Goal: Task Accomplishment & Management: Complete application form

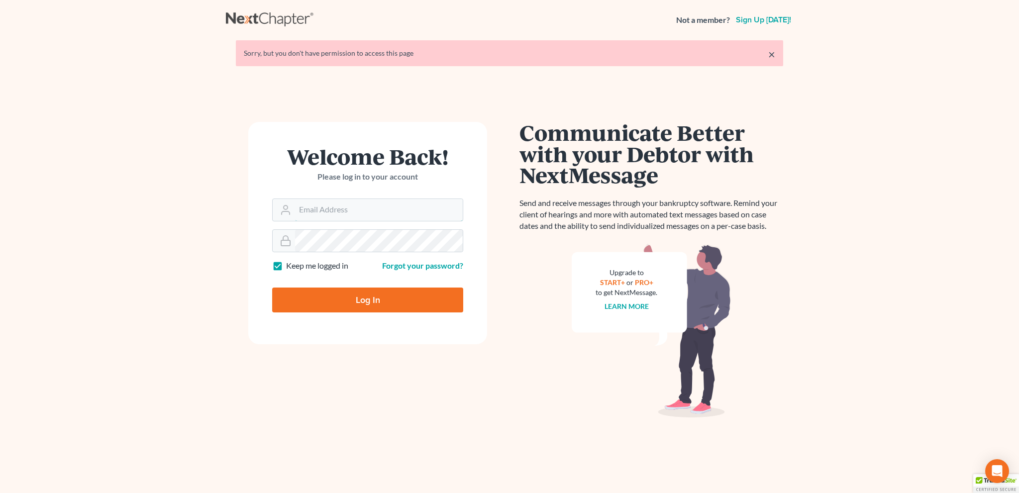
type input "[EMAIL_ADDRESS][DOMAIN_NAME]"
click at [372, 291] on input "Log In" at bounding box center [367, 300] width 191 height 25
type input "Thinking..."
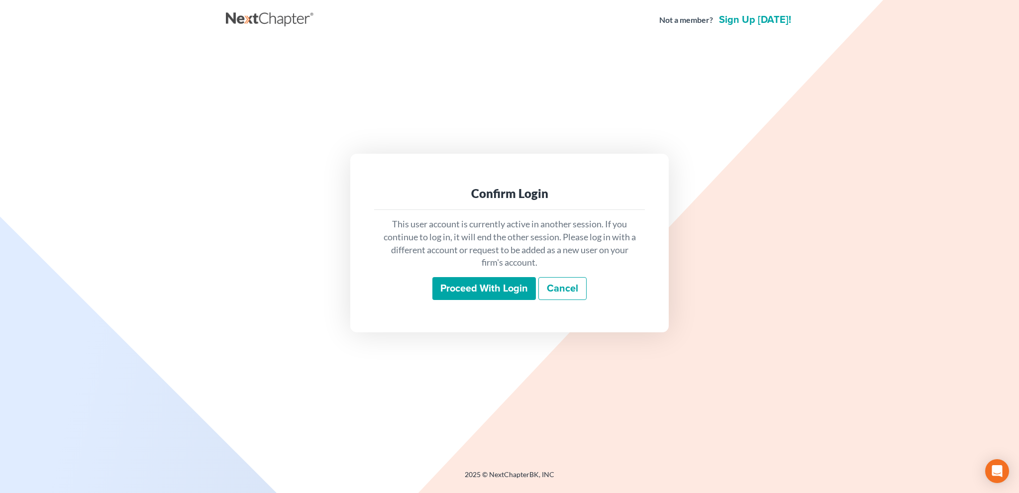
click at [466, 284] on input "Proceed with login" at bounding box center [485, 288] width 104 height 23
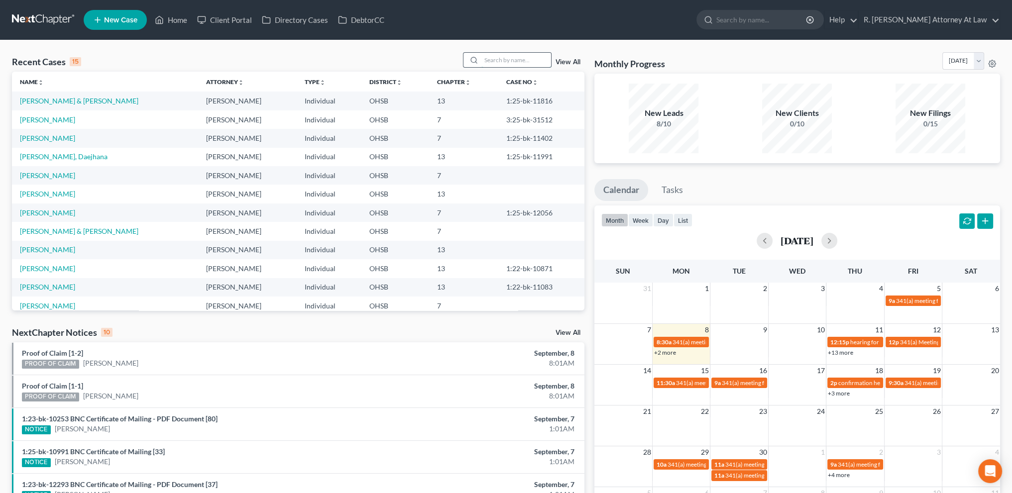
click at [485, 62] on input "search" at bounding box center [516, 60] width 70 height 14
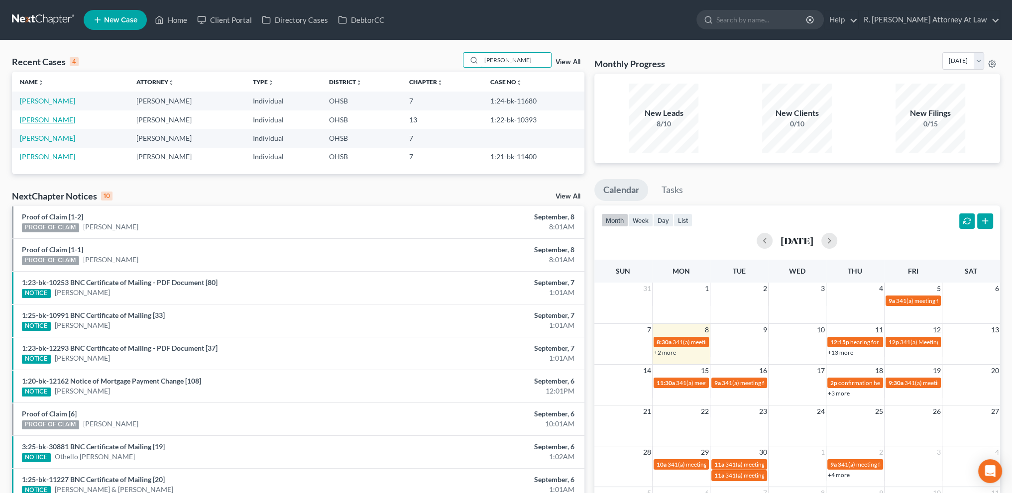
type input "[PERSON_NAME]"
click at [54, 120] on link "Barnett, Viann" at bounding box center [47, 119] width 55 height 8
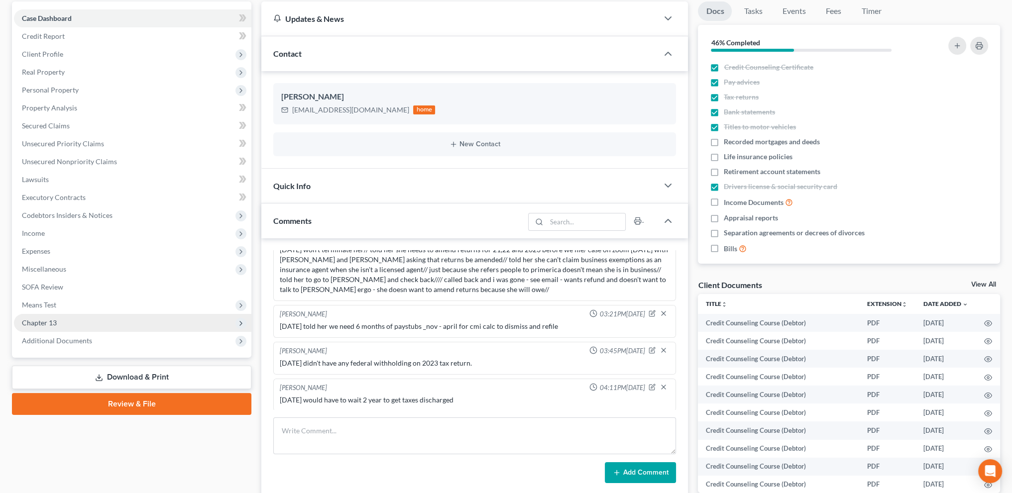
scroll to position [161, 0]
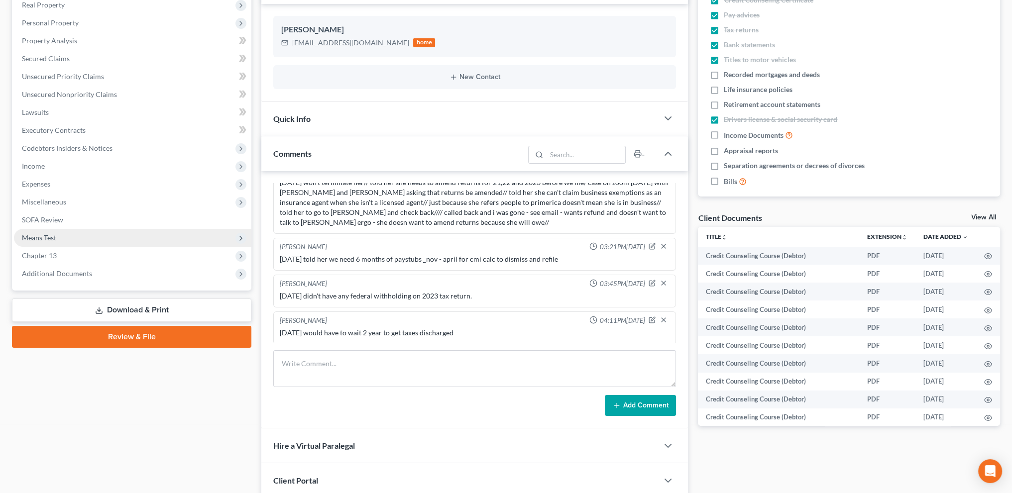
click at [34, 240] on span "Means Test" at bounding box center [39, 237] width 34 height 8
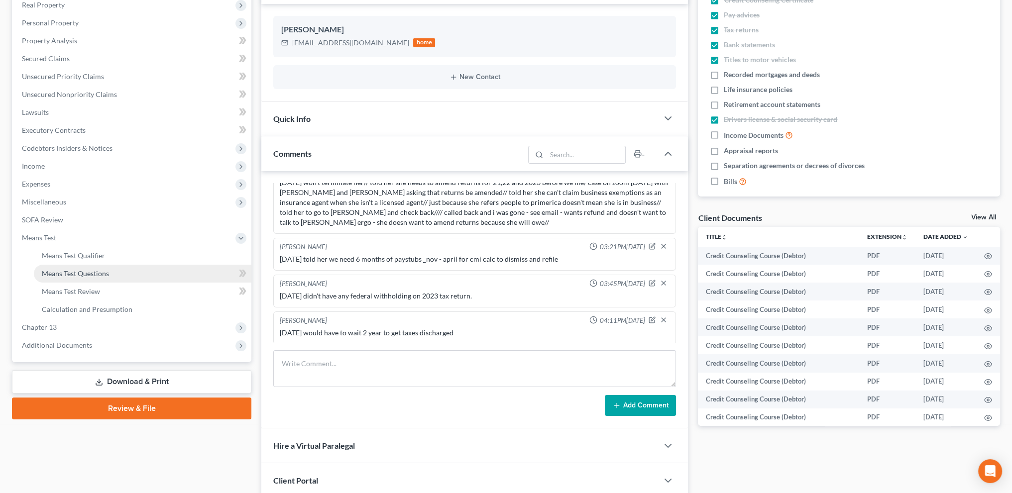
click at [46, 272] on span "Means Test Questions" at bounding box center [75, 273] width 67 height 8
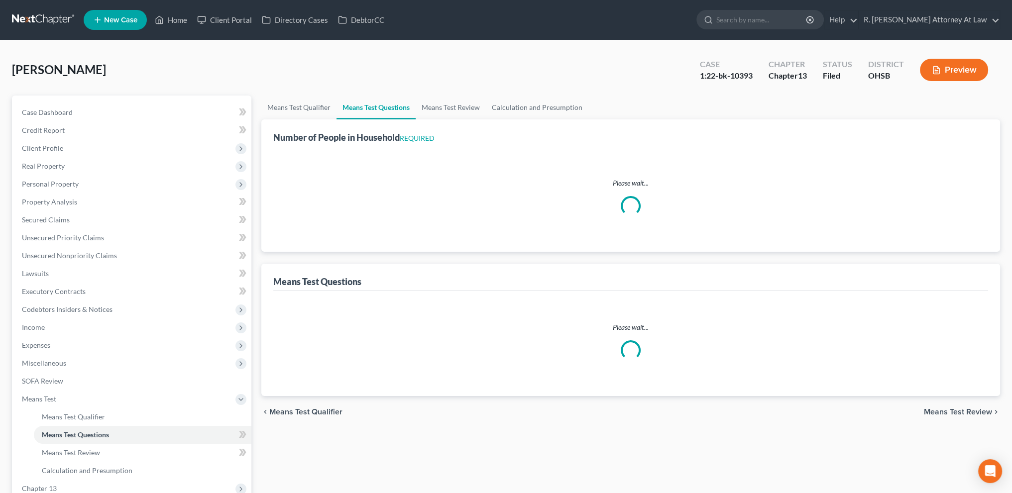
select select "1"
select select "60"
select select "1"
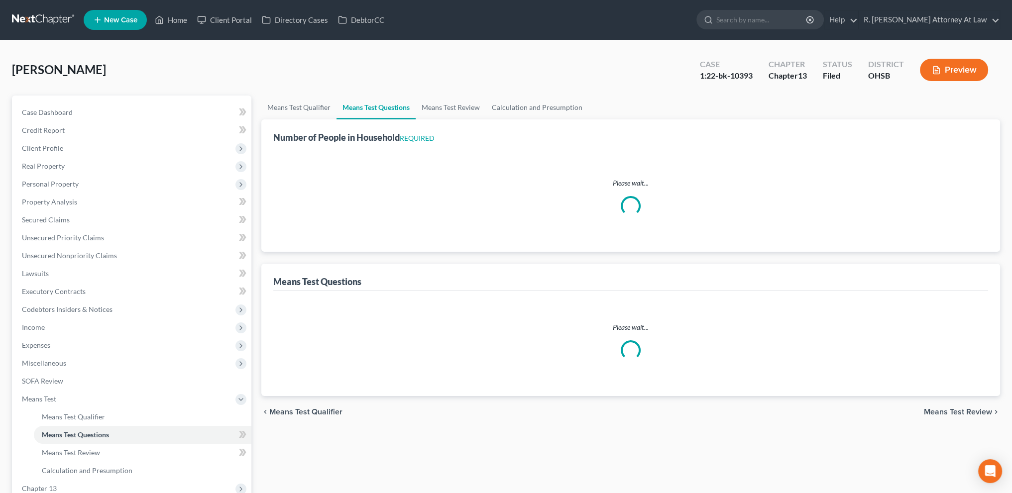
select select "0"
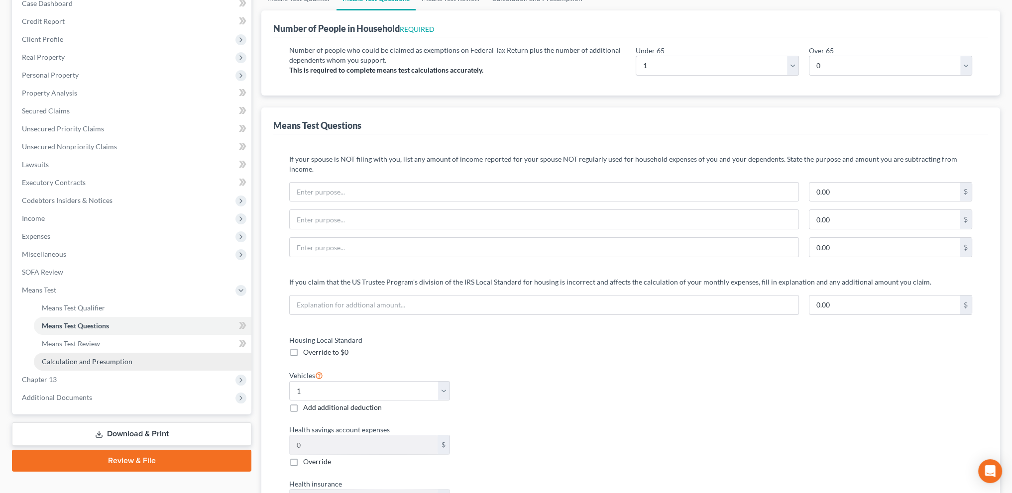
scroll to position [236, 0]
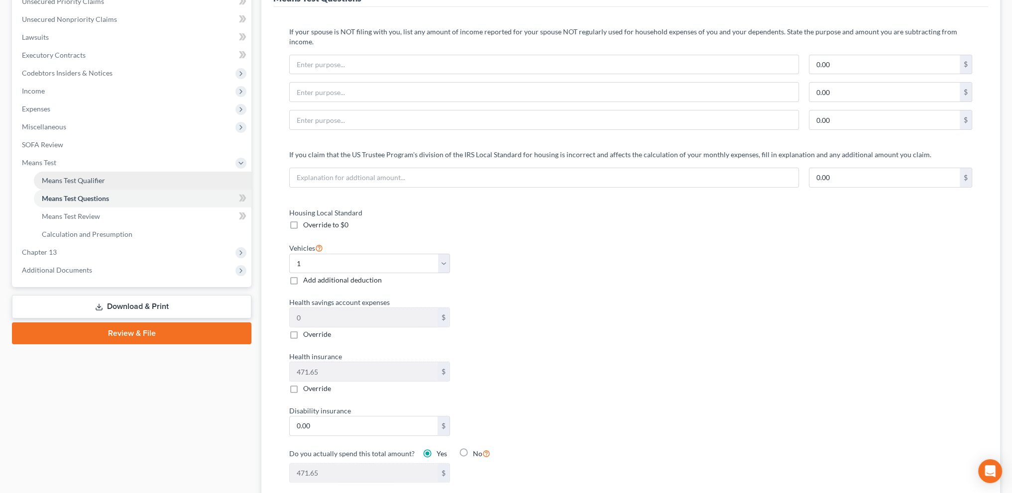
click at [72, 176] on span "Means Test Qualifier" at bounding box center [73, 180] width 63 height 8
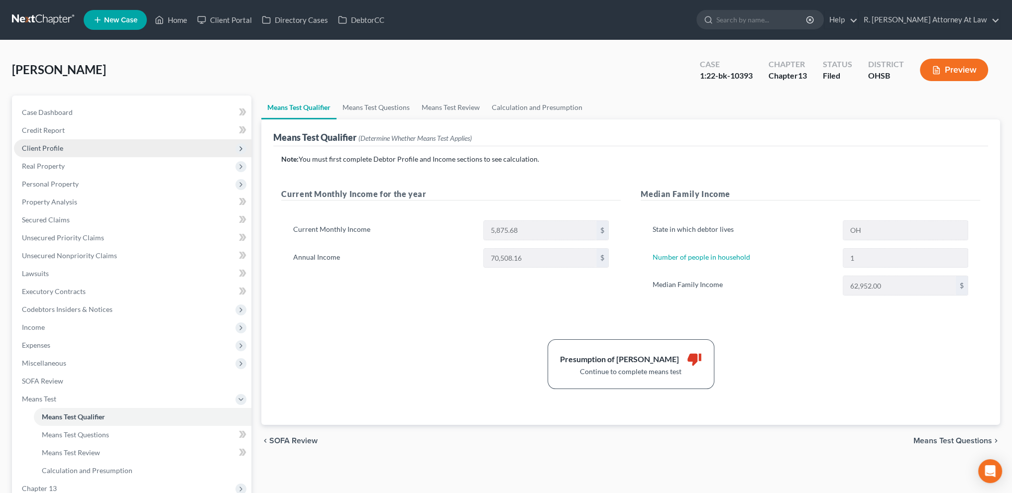
click at [46, 148] on span "Client Profile" at bounding box center [42, 148] width 41 height 8
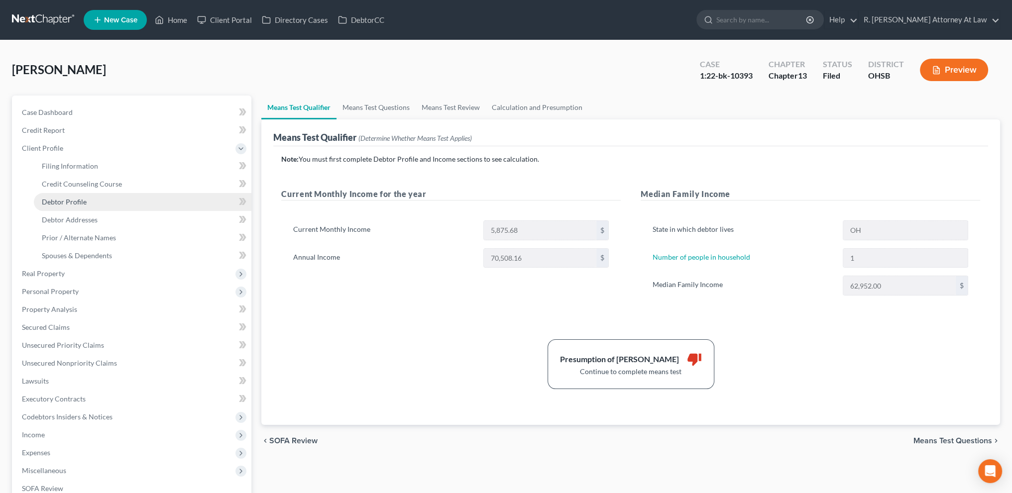
click at [57, 200] on span "Debtor Profile" at bounding box center [64, 202] width 45 height 8
select select "0"
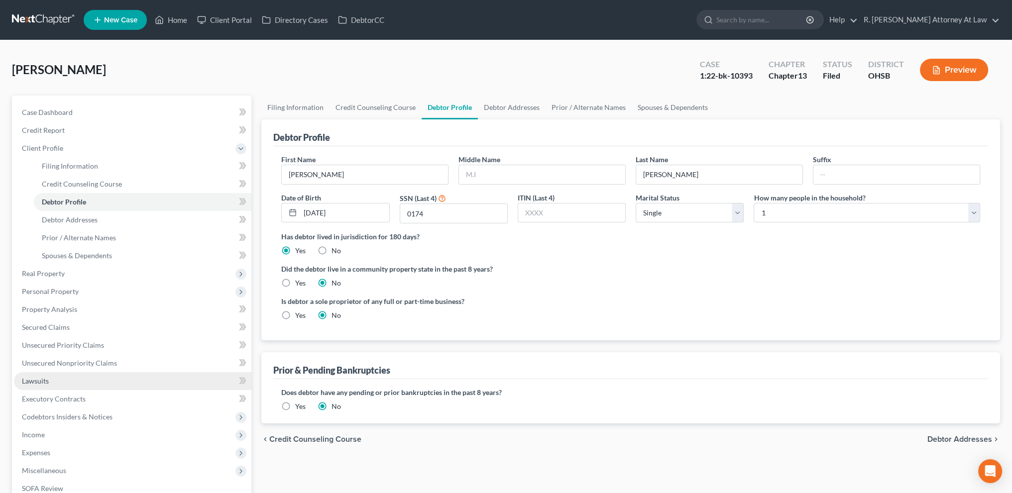
click at [35, 374] on link "Lawsuits" at bounding box center [132, 381] width 237 height 18
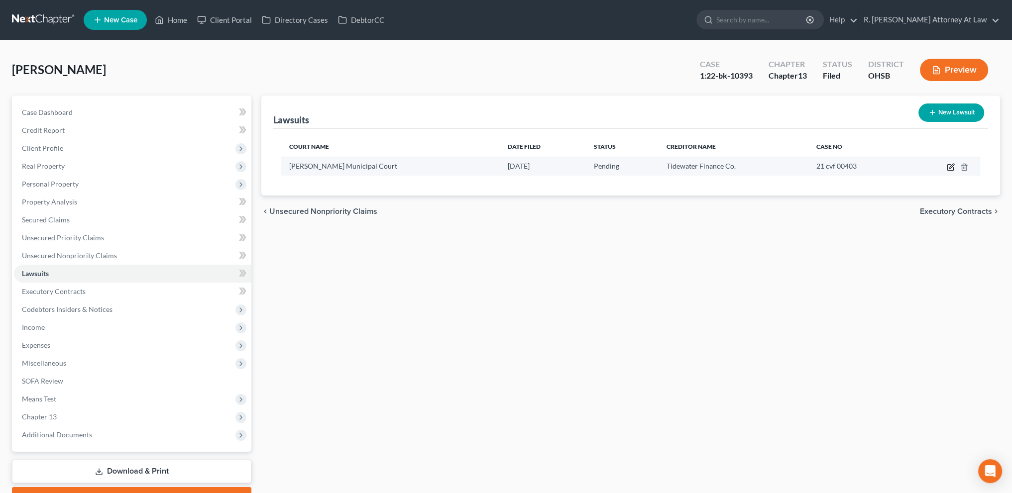
click at [953, 168] on icon "button" at bounding box center [951, 167] width 8 height 8
select select "36"
select select "0"
select select "4"
select select "48"
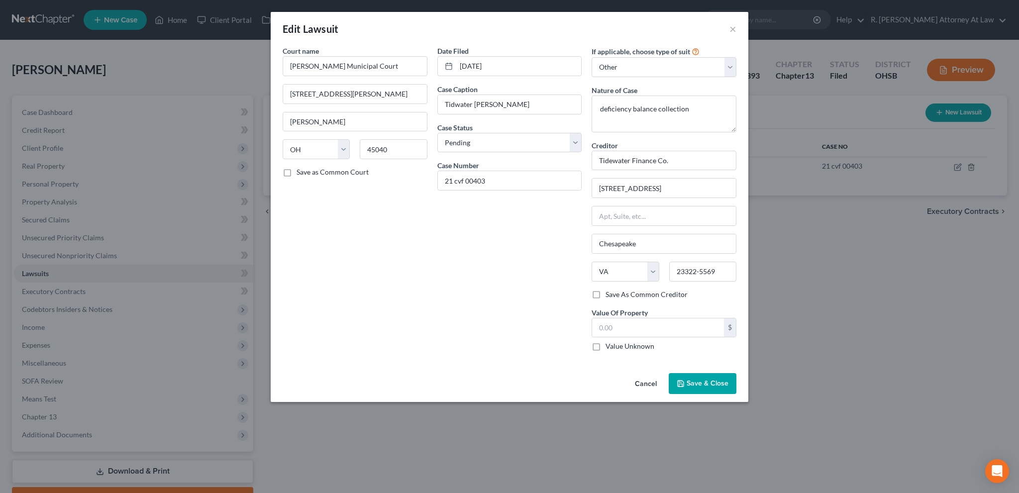
click at [519, 342] on div "Date Filed 07/13/2021 Case Caption Tidwater v. Barnett Case Status * Select Pen…" at bounding box center [510, 203] width 155 height 314
click at [703, 381] on span "Save & Close" at bounding box center [708, 383] width 42 height 8
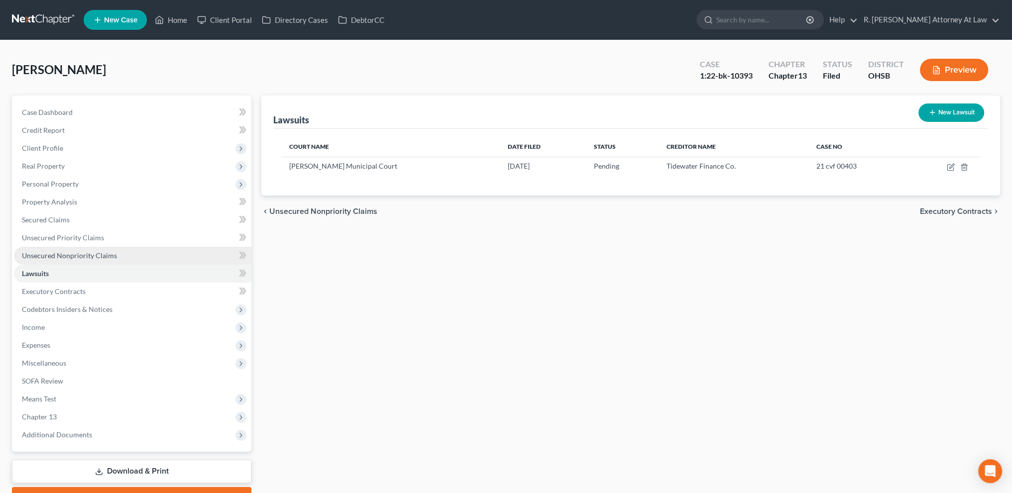
click at [61, 254] on span "Unsecured Nonpriority Claims" at bounding box center [69, 255] width 95 height 8
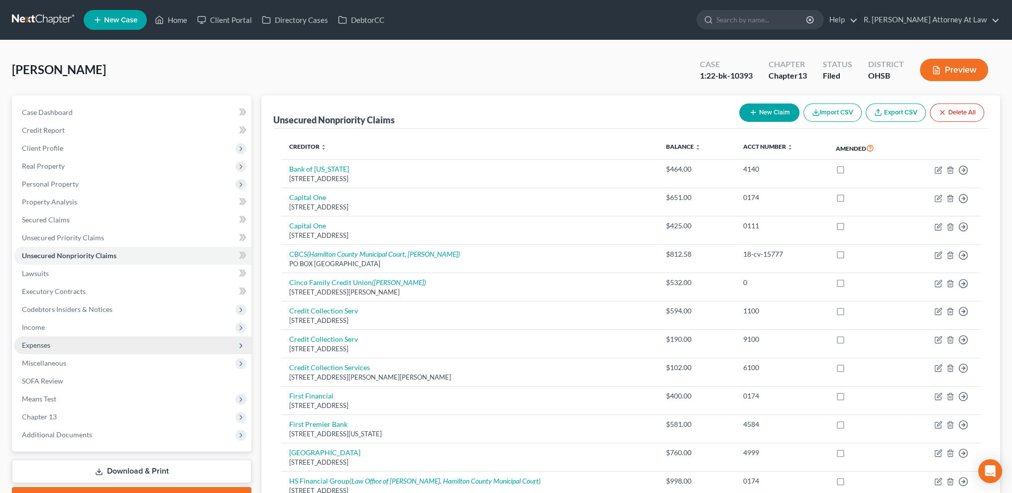
click at [48, 346] on span "Expenses" at bounding box center [36, 345] width 28 height 8
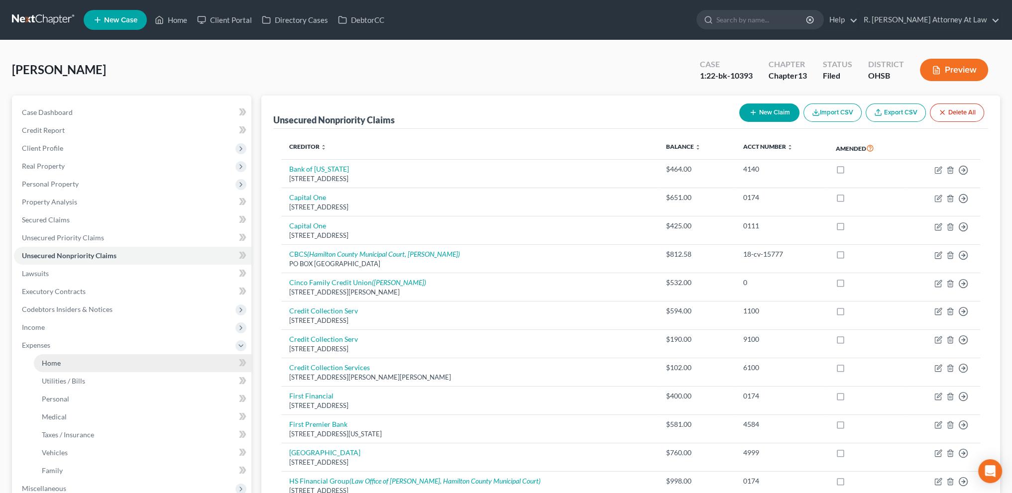
click at [55, 362] on span "Home" at bounding box center [51, 363] width 19 height 8
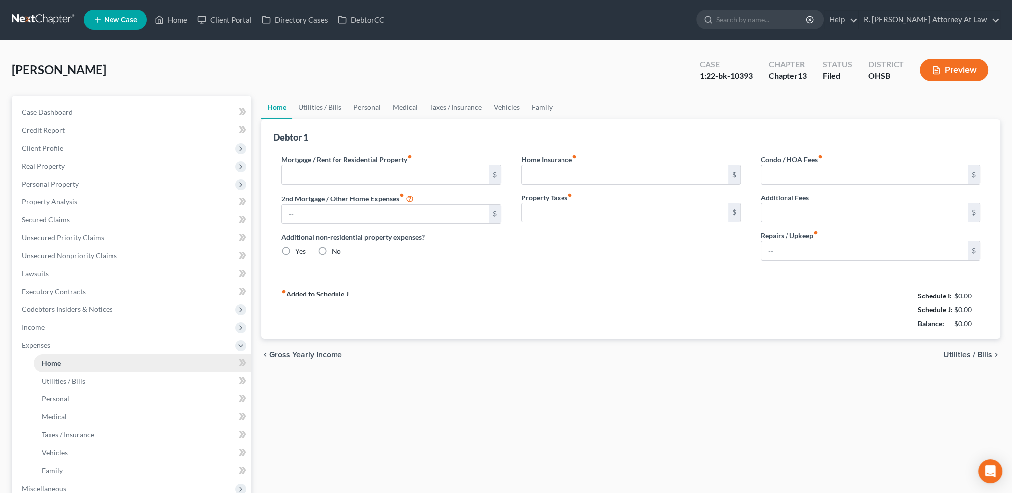
type input "1,525.00"
type input "0.00"
radio input "true"
type input "0.00"
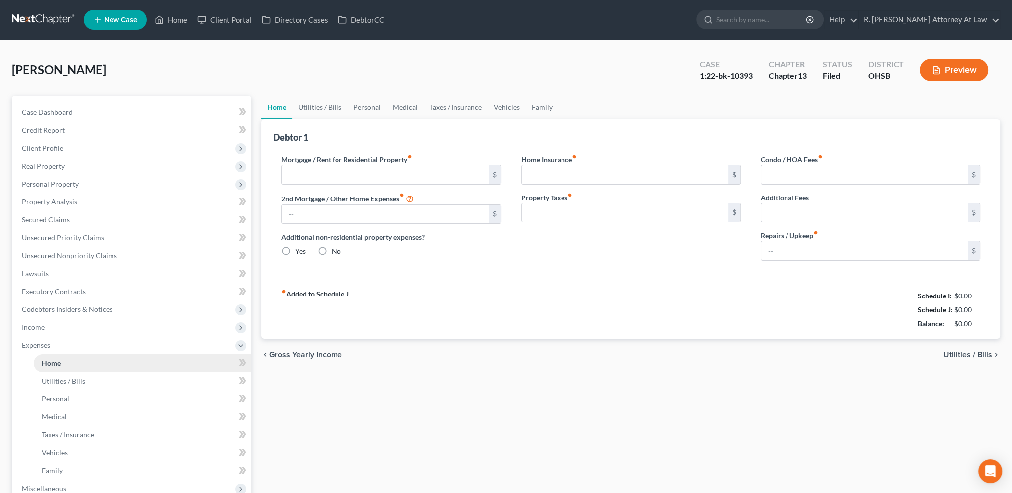
type input "0.00"
click at [331, 106] on link "Utilities / Bills" at bounding box center [319, 108] width 55 height 24
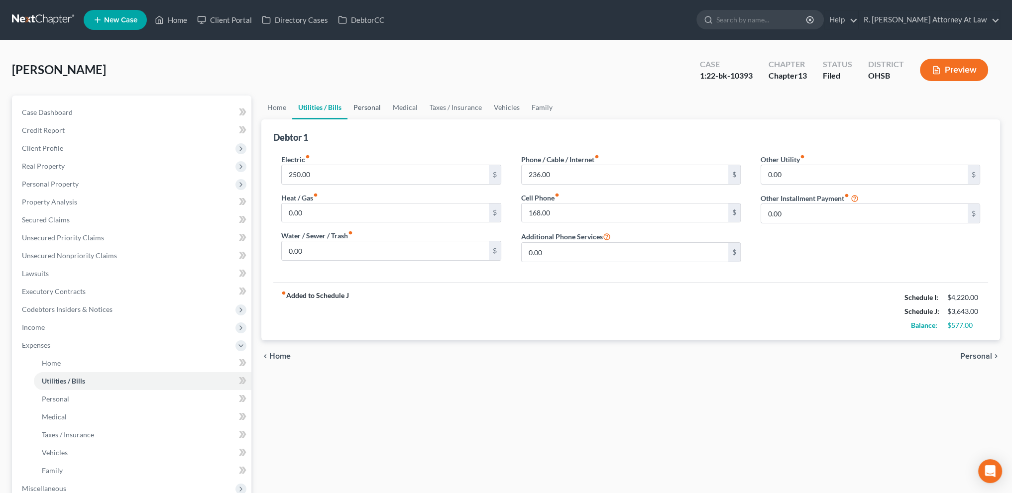
click at [366, 108] on link "Personal" at bounding box center [366, 108] width 39 height 24
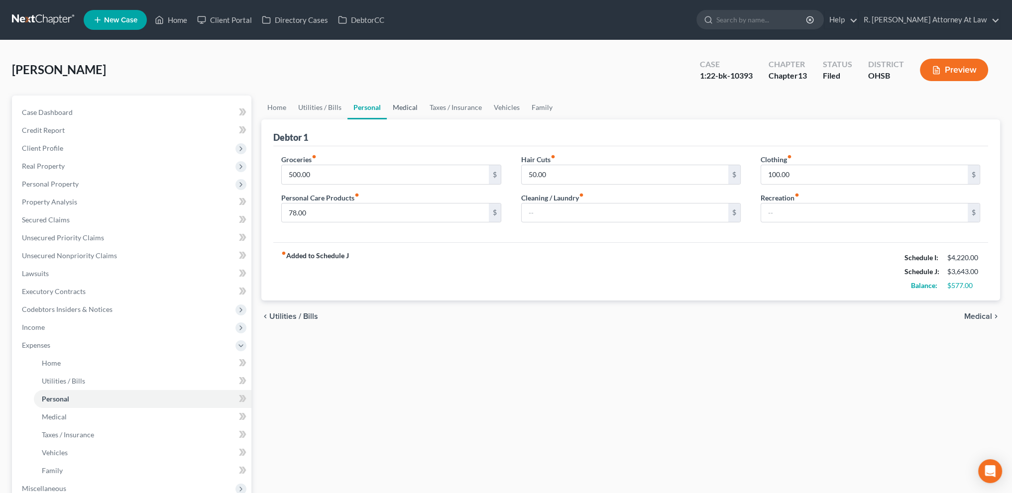
click at [408, 107] on link "Medical" at bounding box center [405, 108] width 37 height 24
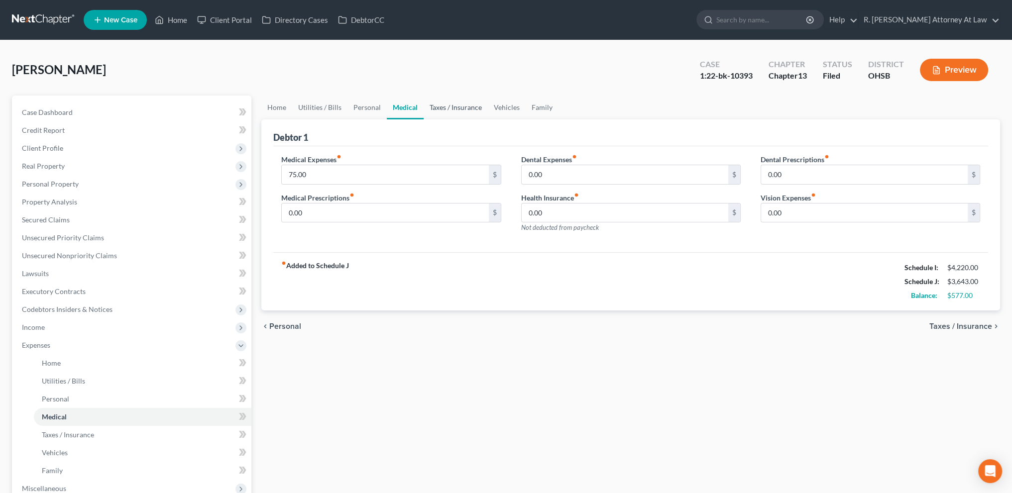
click at [440, 107] on link "Taxes / Insurance" at bounding box center [456, 108] width 64 height 24
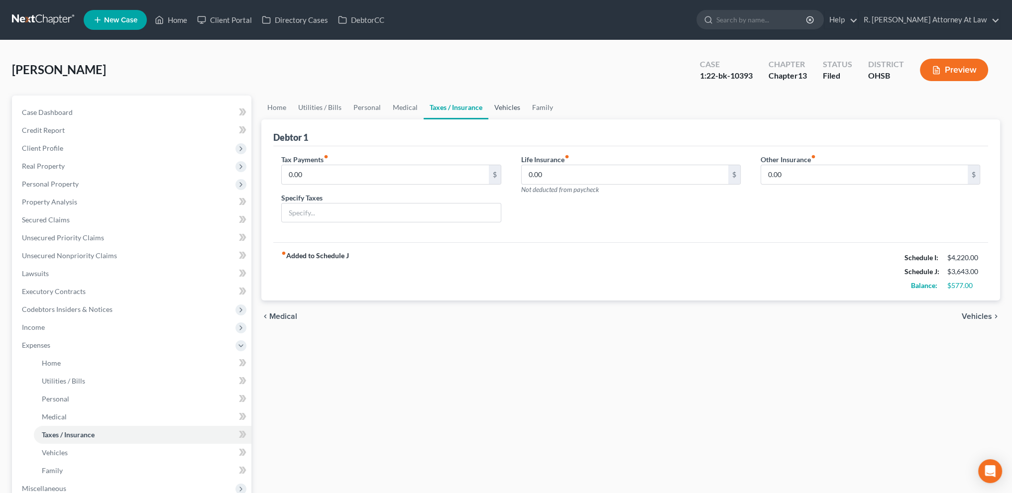
click at [502, 107] on link "Vehicles" at bounding box center [507, 108] width 38 height 24
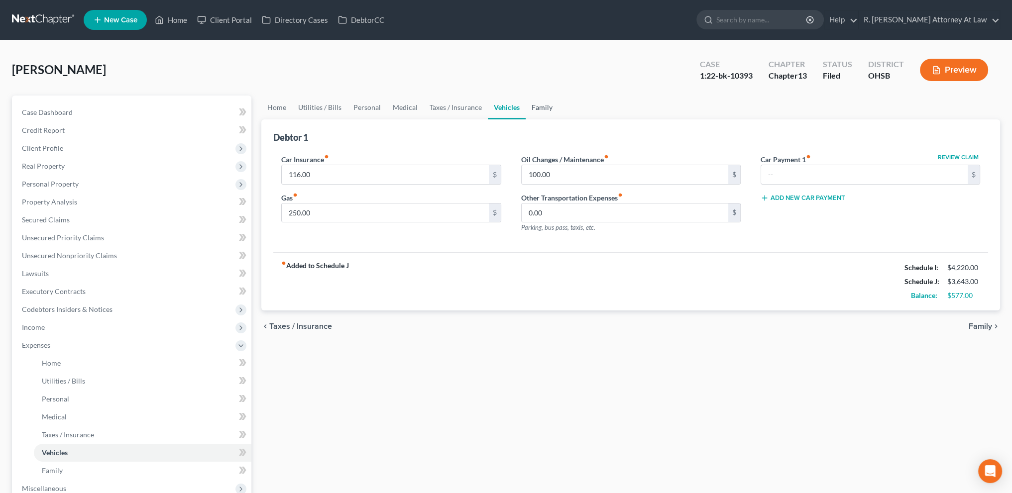
click at [540, 109] on link "Family" at bounding box center [542, 108] width 33 height 24
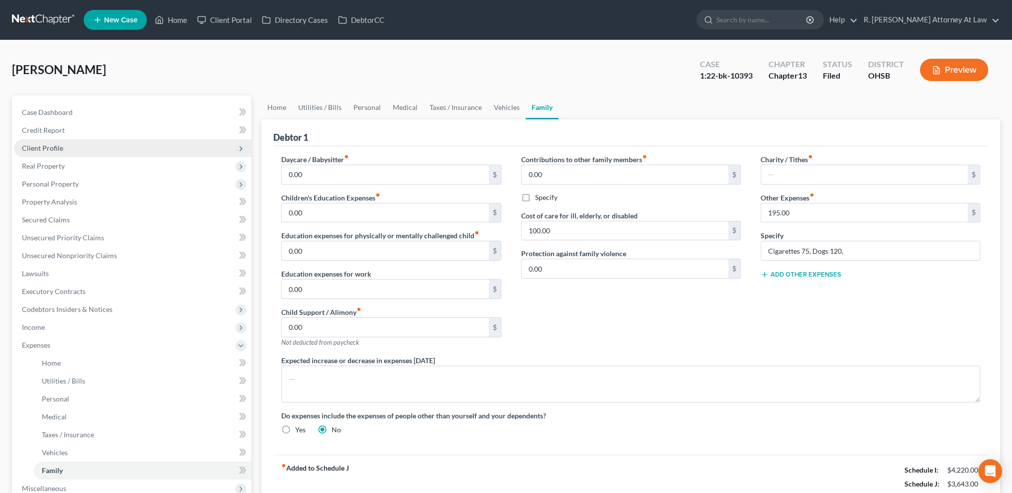
click at [56, 148] on span "Client Profile" at bounding box center [42, 148] width 41 height 8
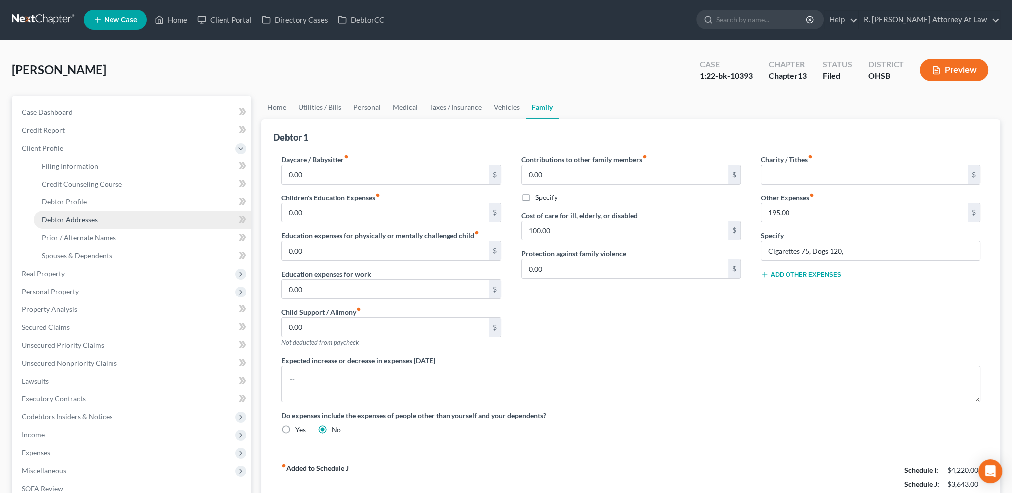
click at [53, 221] on span "Debtor Addresses" at bounding box center [70, 220] width 56 height 8
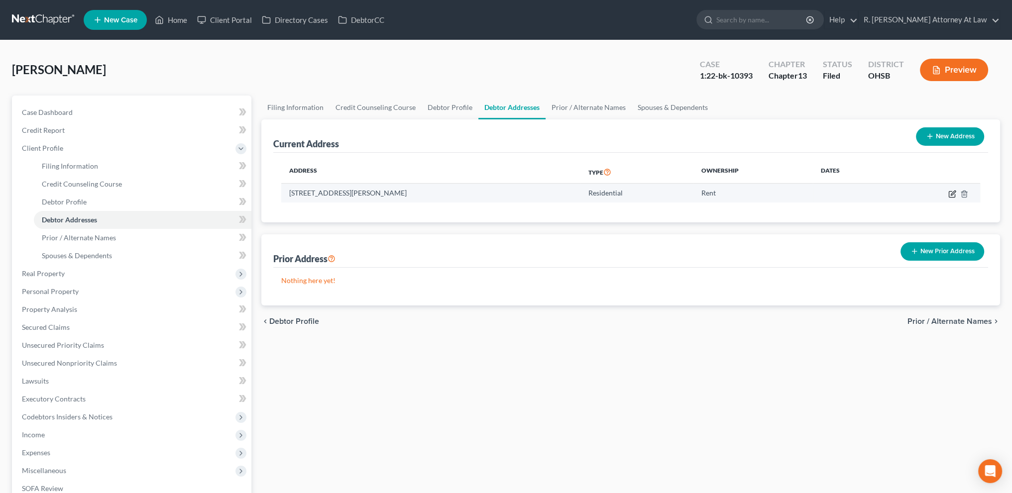
click at [953, 195] on icon "button" at bounding box center [952, 194] width 8 height 8
select select "36"
select select "0"
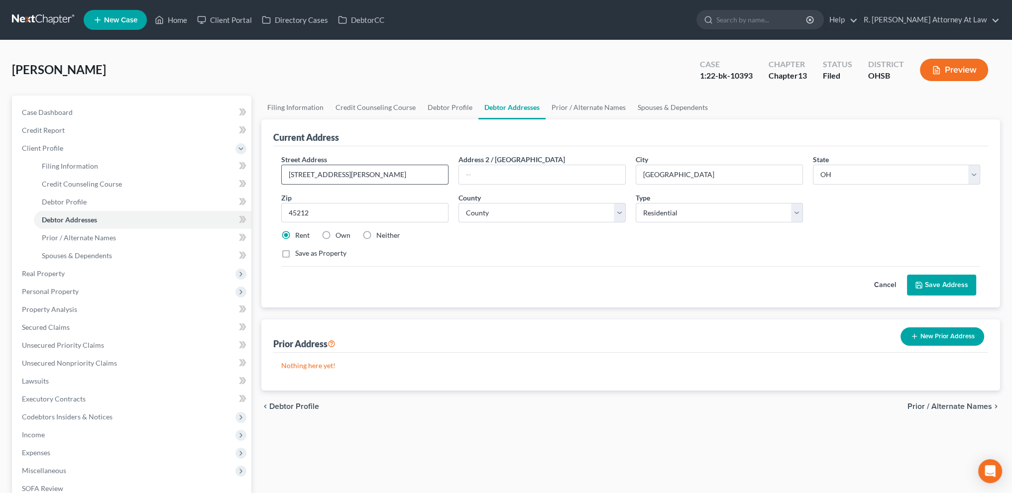
click at [349, 175] on input "1909 Truitt Ave #3" at bounding box center [365, 174] width 166 height 19
type input "1909 Truitt Ave #1"
click at [941, 284] on button "Save Address" at bounding box center [941, 285] width 69 height 21
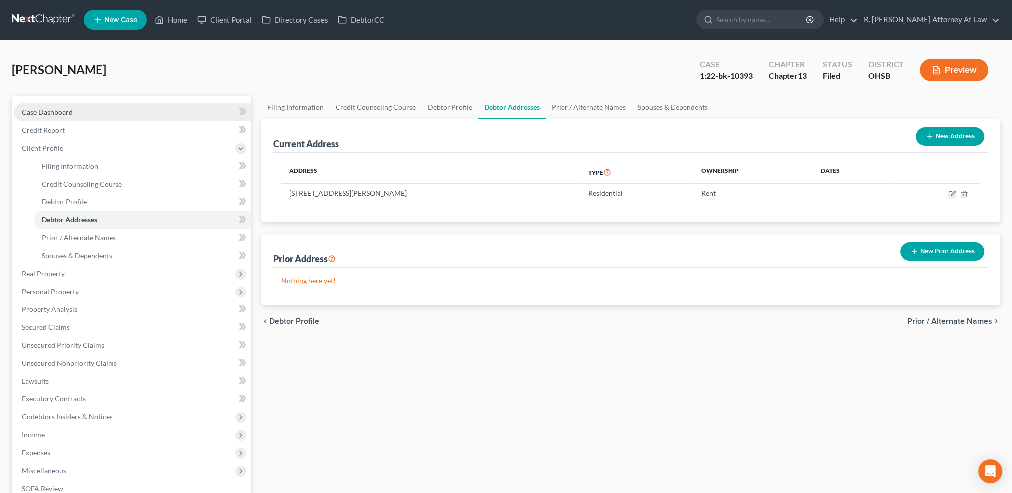
click at [41, 113] on span "Case Dashboard" at bounding box center [47, 112] width 51 height 8
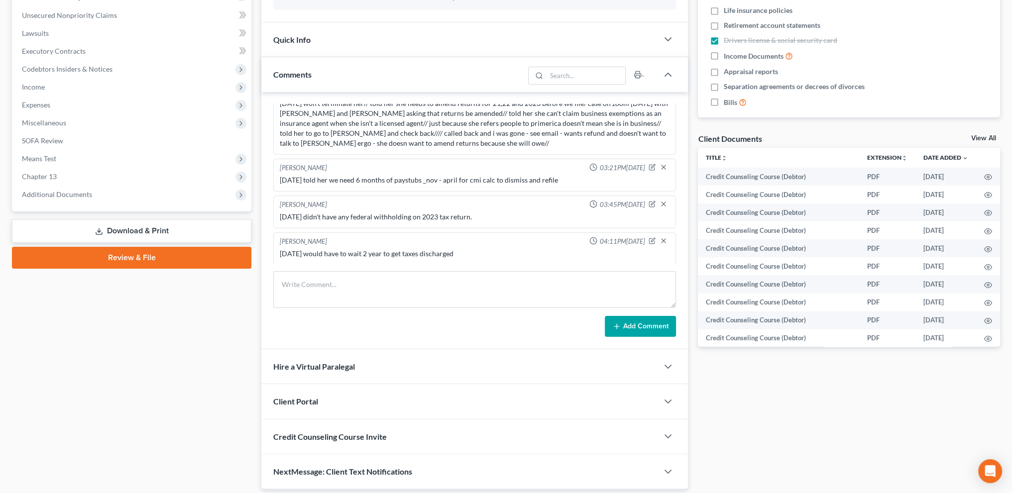
scroll to position [261, 0]
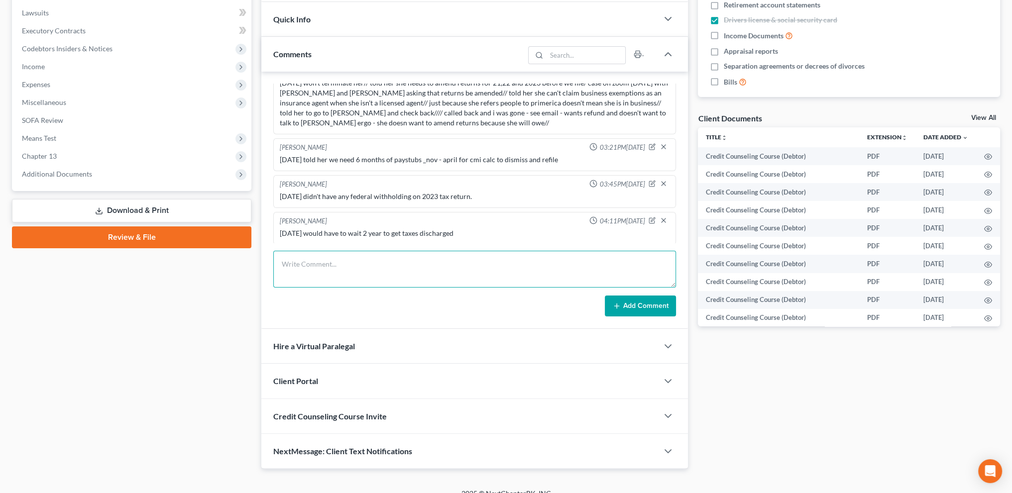
click at [315, 263] on textarea at bounding box center [474, 269] width 403 height 37
type textarea "9.8.2025 want to dismiss and get out of 'debtor's prison." above then and now/ …"
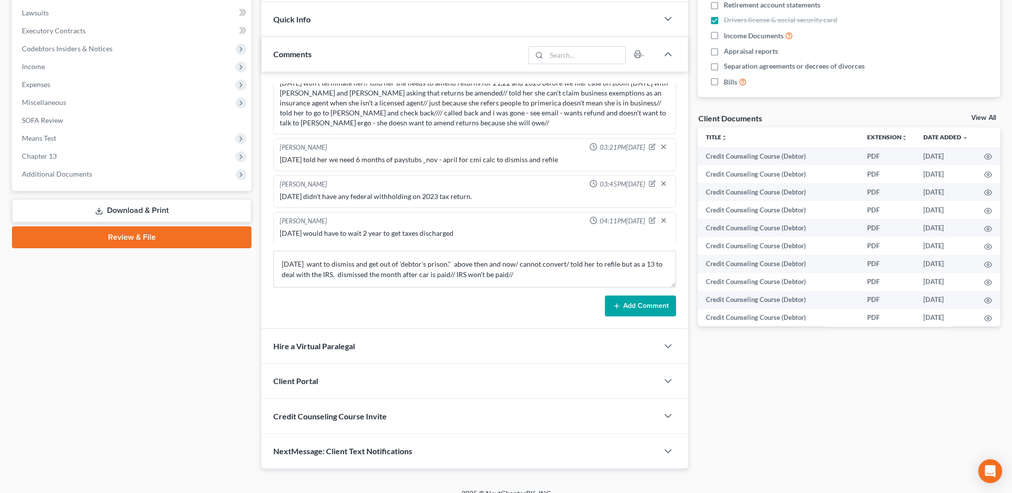
click at [639, 302] on button "Add Comment" at bounding box center [640, 306] width 71 height 21
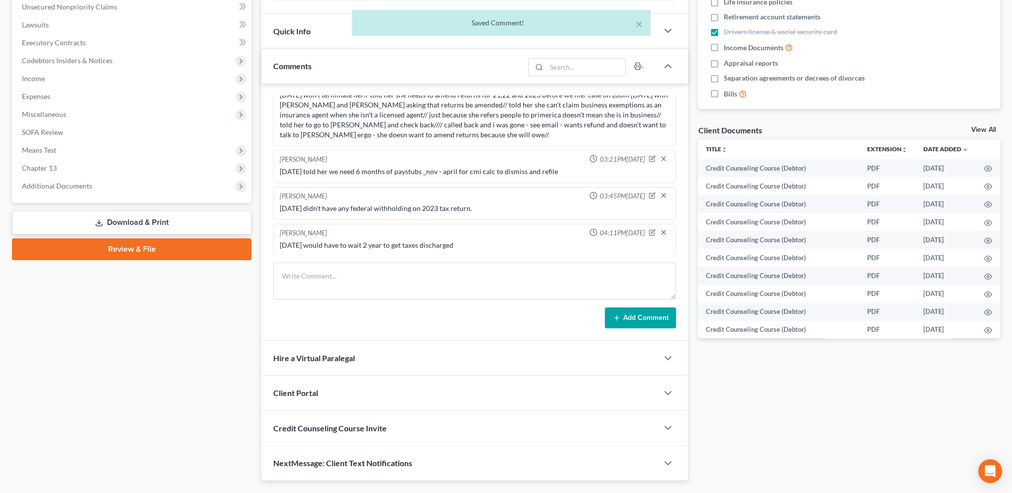
scroll to position [379, 0]
